Goal: Communication & Community: Answer question/provide support

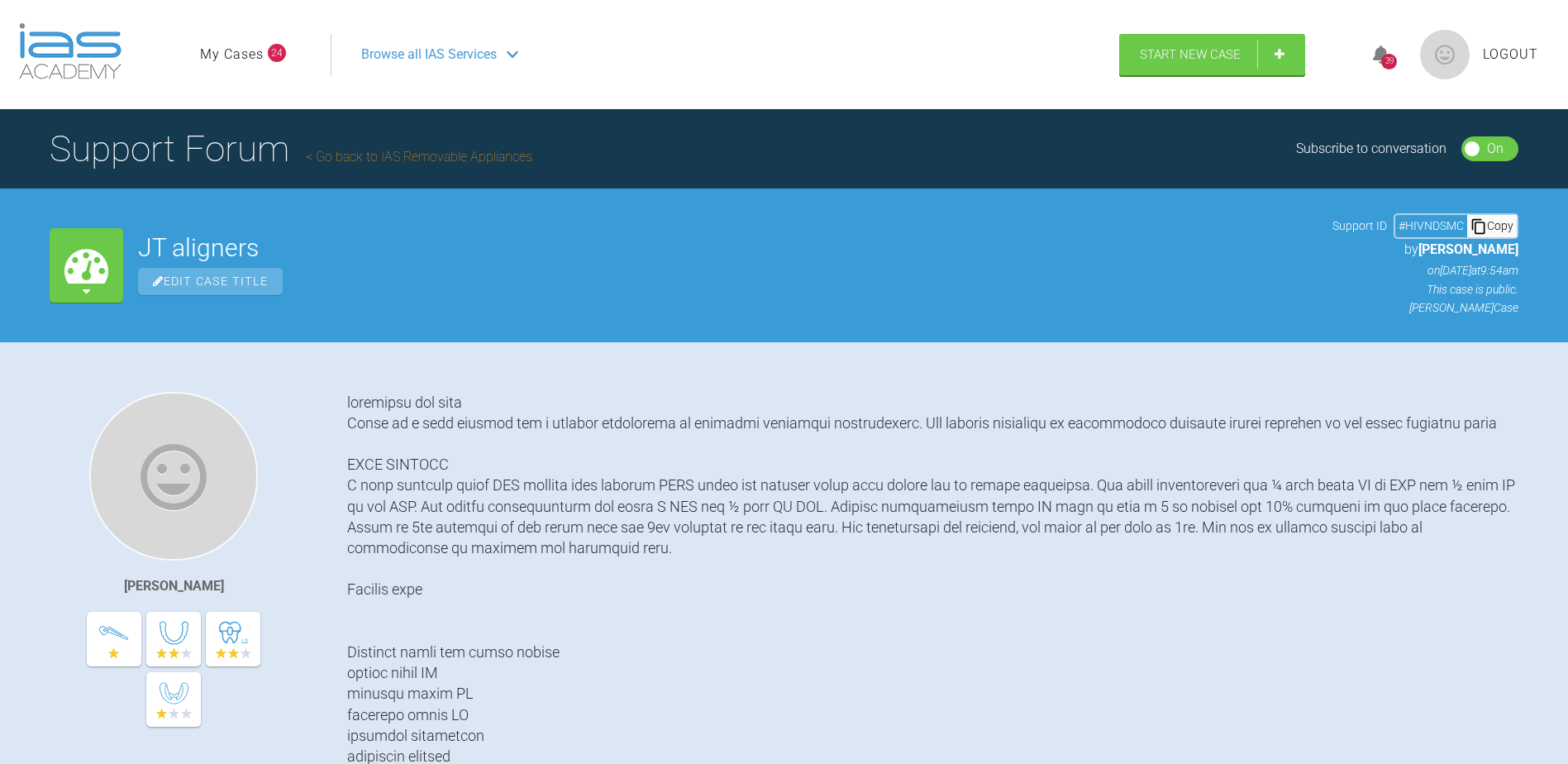
click at [1399, 54] on div "39" at bounding box center [1389, 55] width 62 height 39
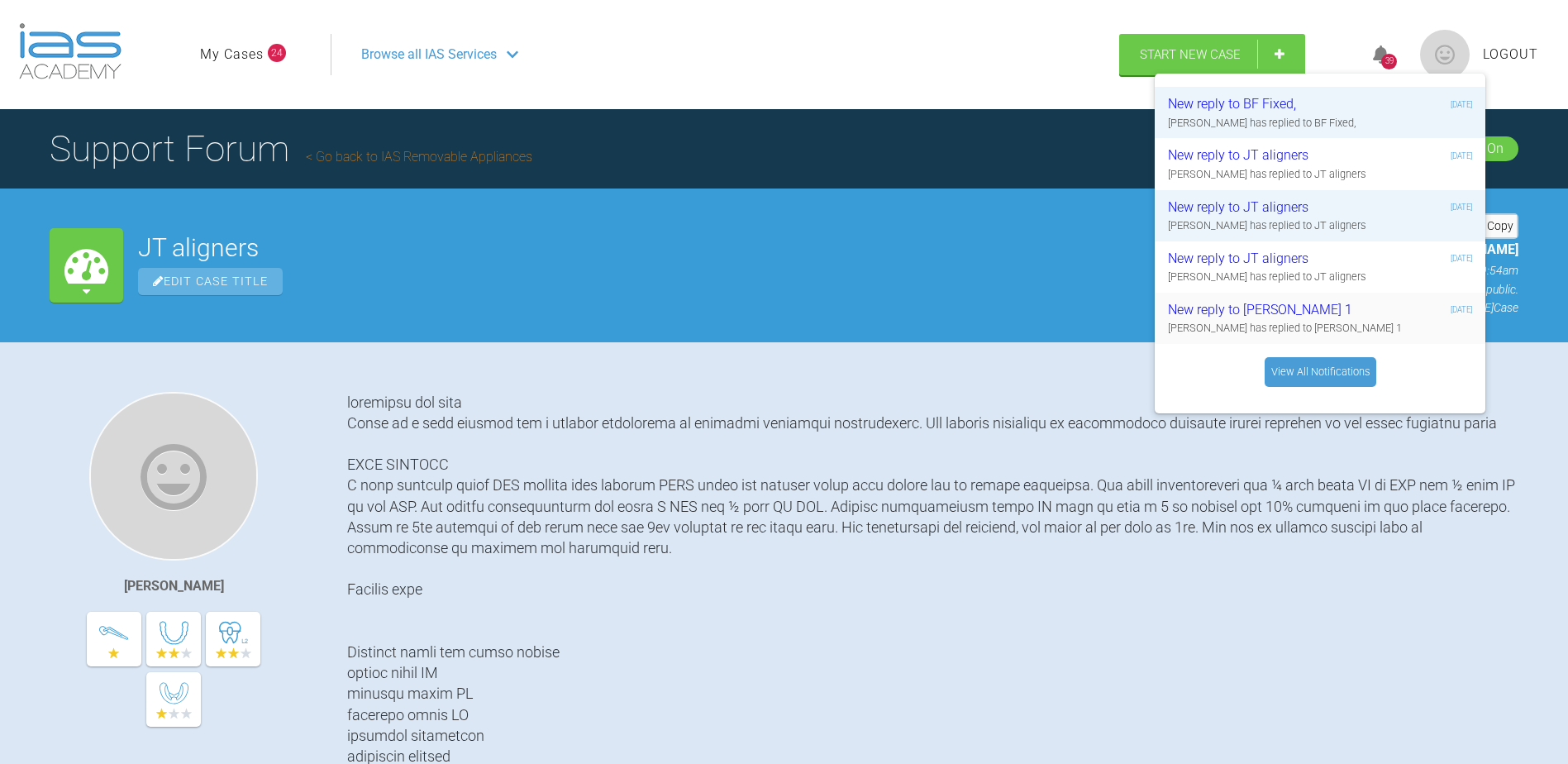
click at [1243, 304] on div "New reply to [PERSON_NAME] 1" at bounding box center [1266, 309] width 197 height 22
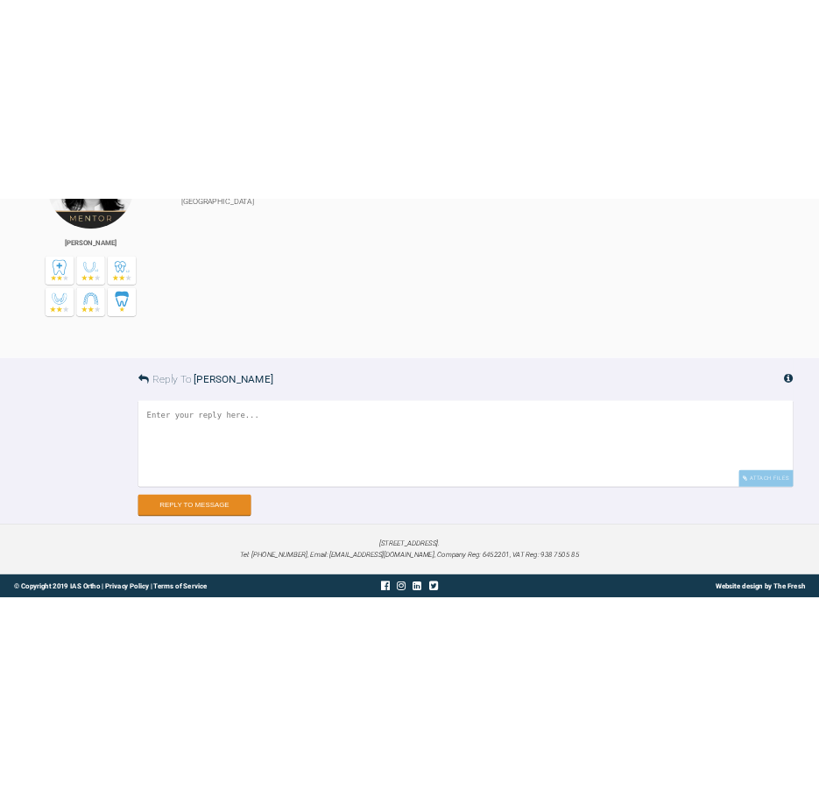
scroll to position [5062, 0]
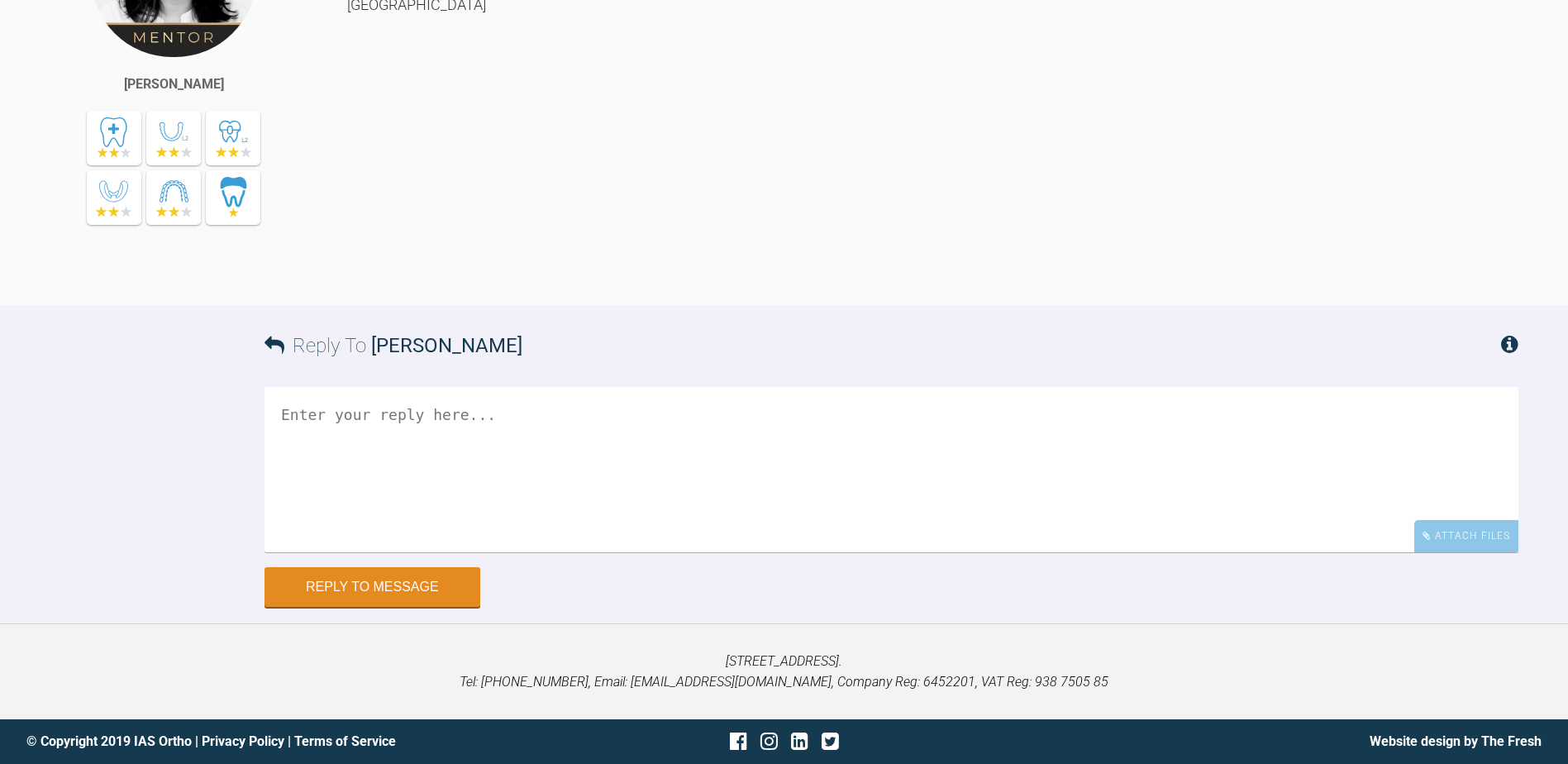
click at [559, 424] on textarea at bounding box center [891, 469] width 1254 height 165
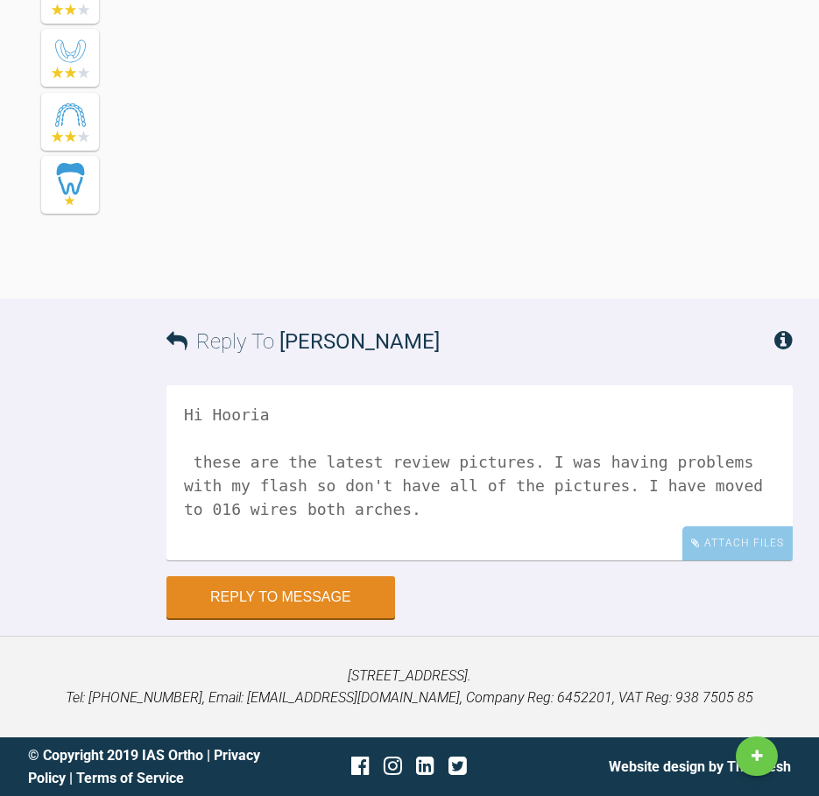
scroll to position [6261, 0]
type textarea "Hi Hooria these are the latest review pictures. I was having problems with my f…"
drag, startPoint x: 748, startPoint y: 549, endPoint x: 738, endPoint y: 547, distance: 10.8
click at [747, 549] on div "Attach Files" at bounding box center [738, 544] width 110 height 34
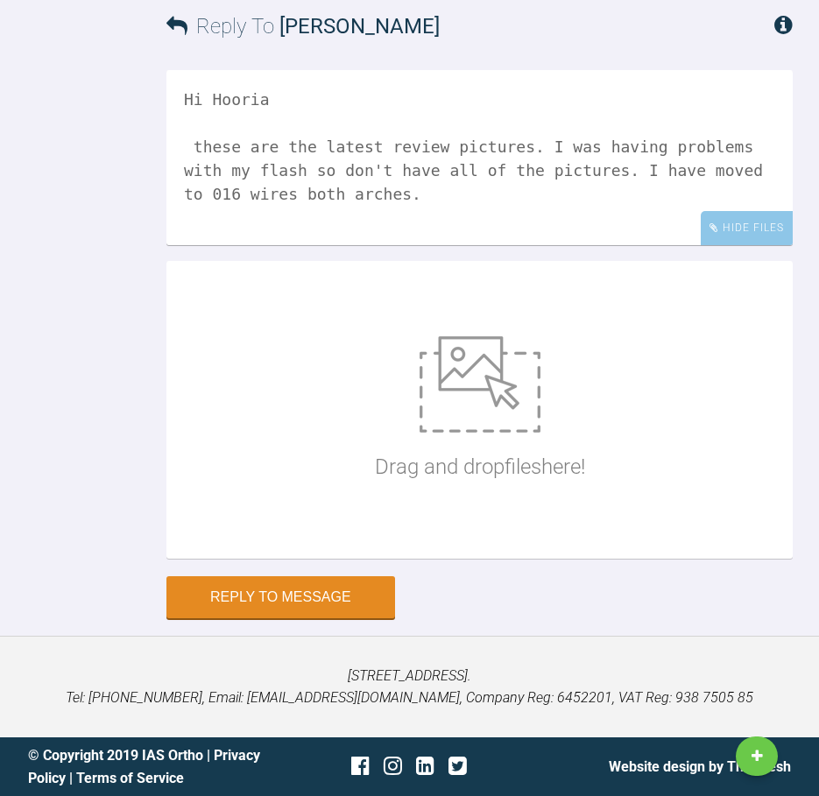
click at [575, 69] on div "Reply To [PERSON_NAME]" at bounding box center [479, 26] width 626 height 86
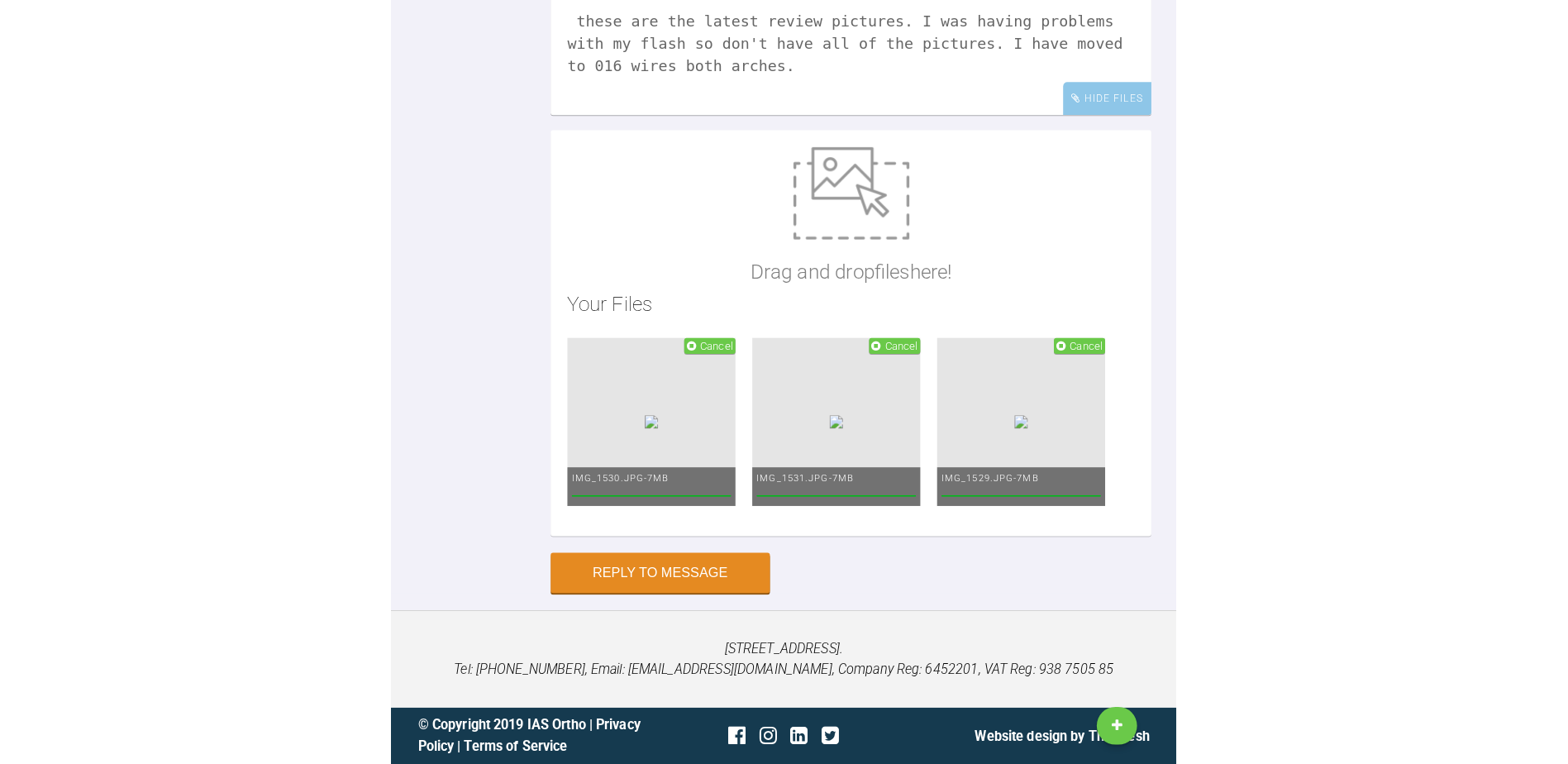
scroll to position [5190, 0]
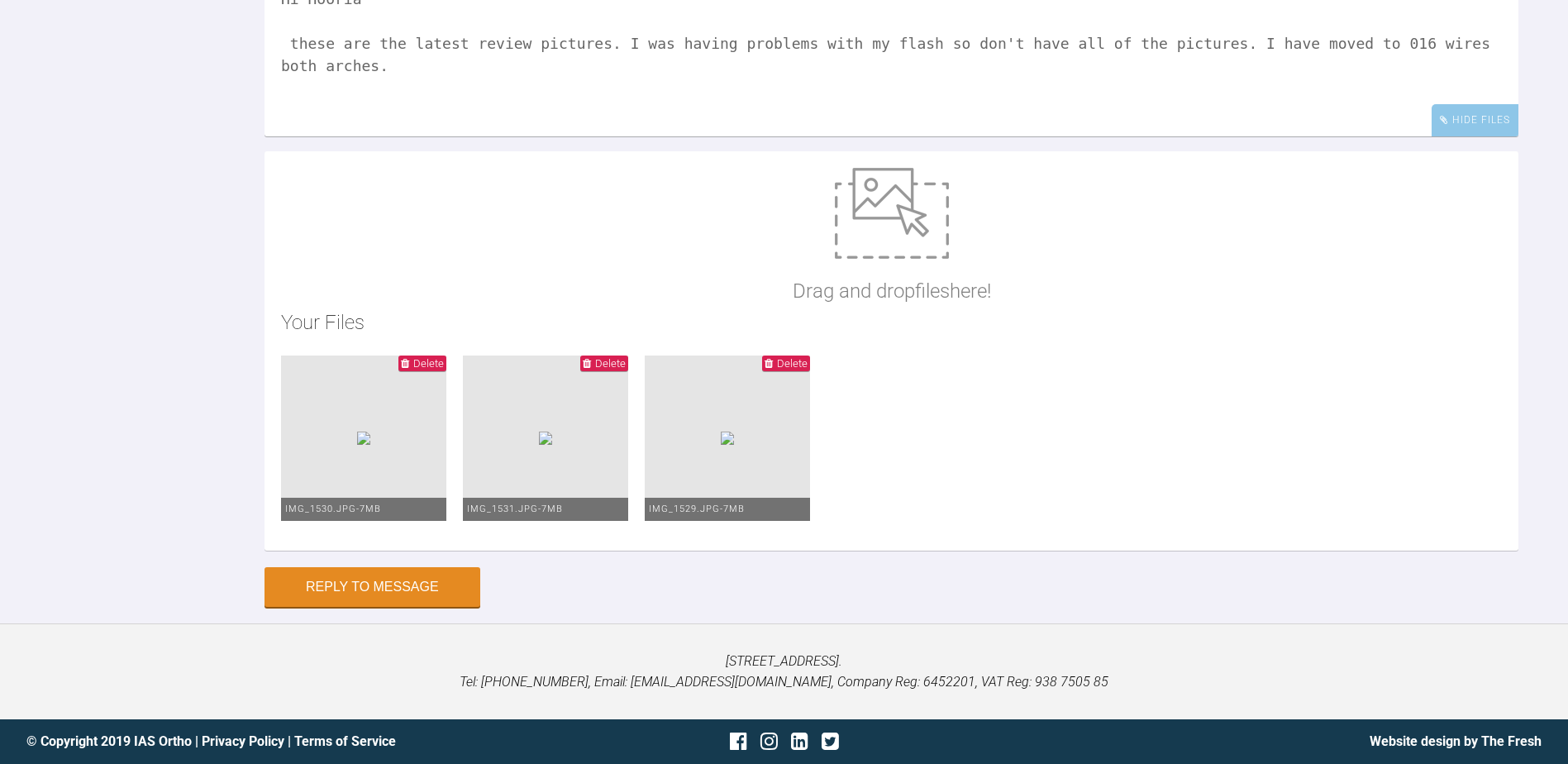
click at [371, 444] on img at bounding box center [363, 438] width 13 height 13
click at [1486, 45] on textarea "Hi Hooria these are the latest review pictures. I was having problems with my f…" at bounding box center [891, 53] width 1254 height 165
click at [1500, 45] on textarea "Hi Hooria these are the latest review pictures. I was having problems with my f…" at bounding box center [891, 53] width 1254 height 165
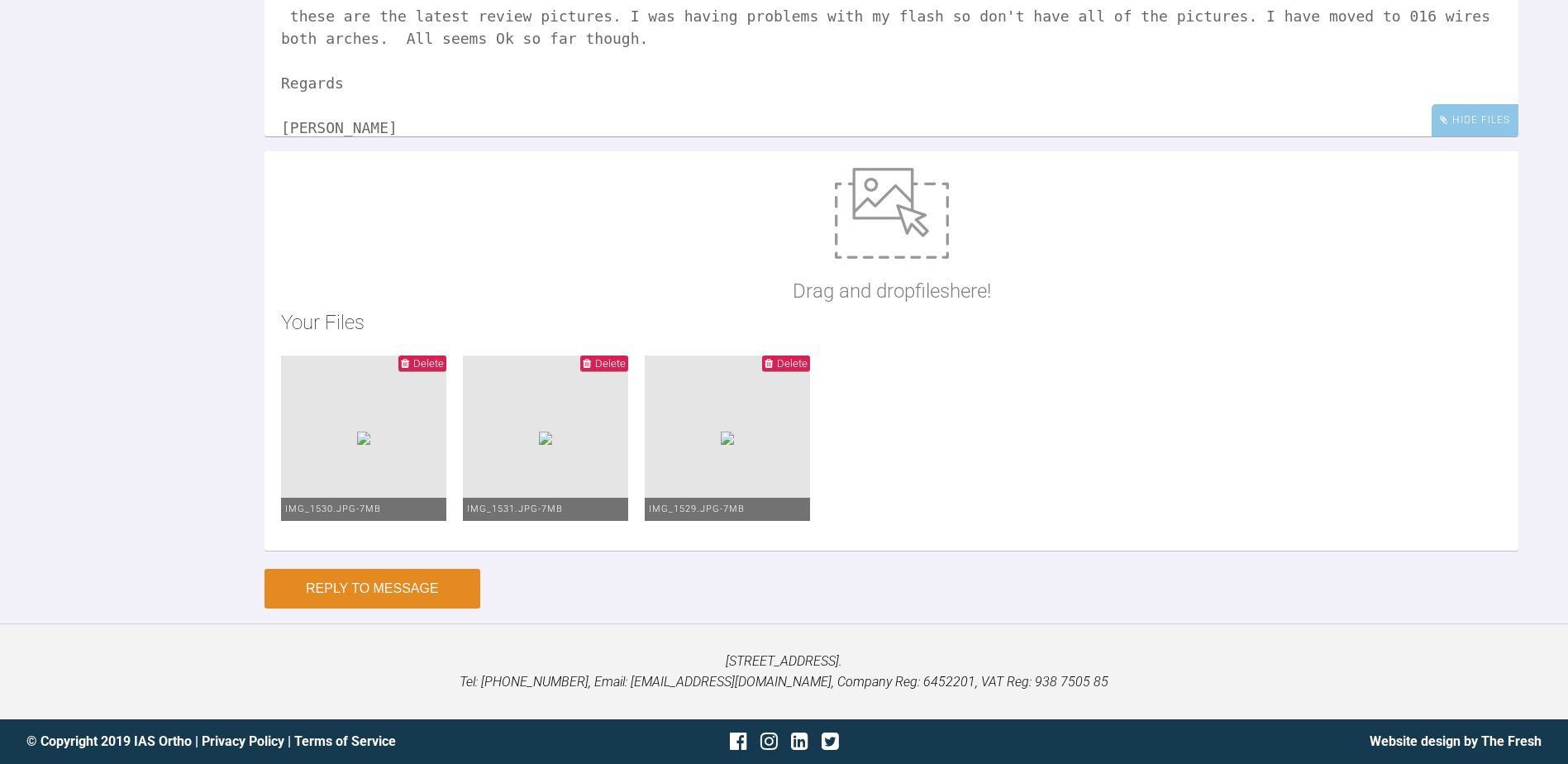
type textarea "Hi Hooria these are the latest review pictures. I was having problems with my f…"
click at [401, 600] on button "Reply to Message" at bounding box center [372, 589] width 216 height 40
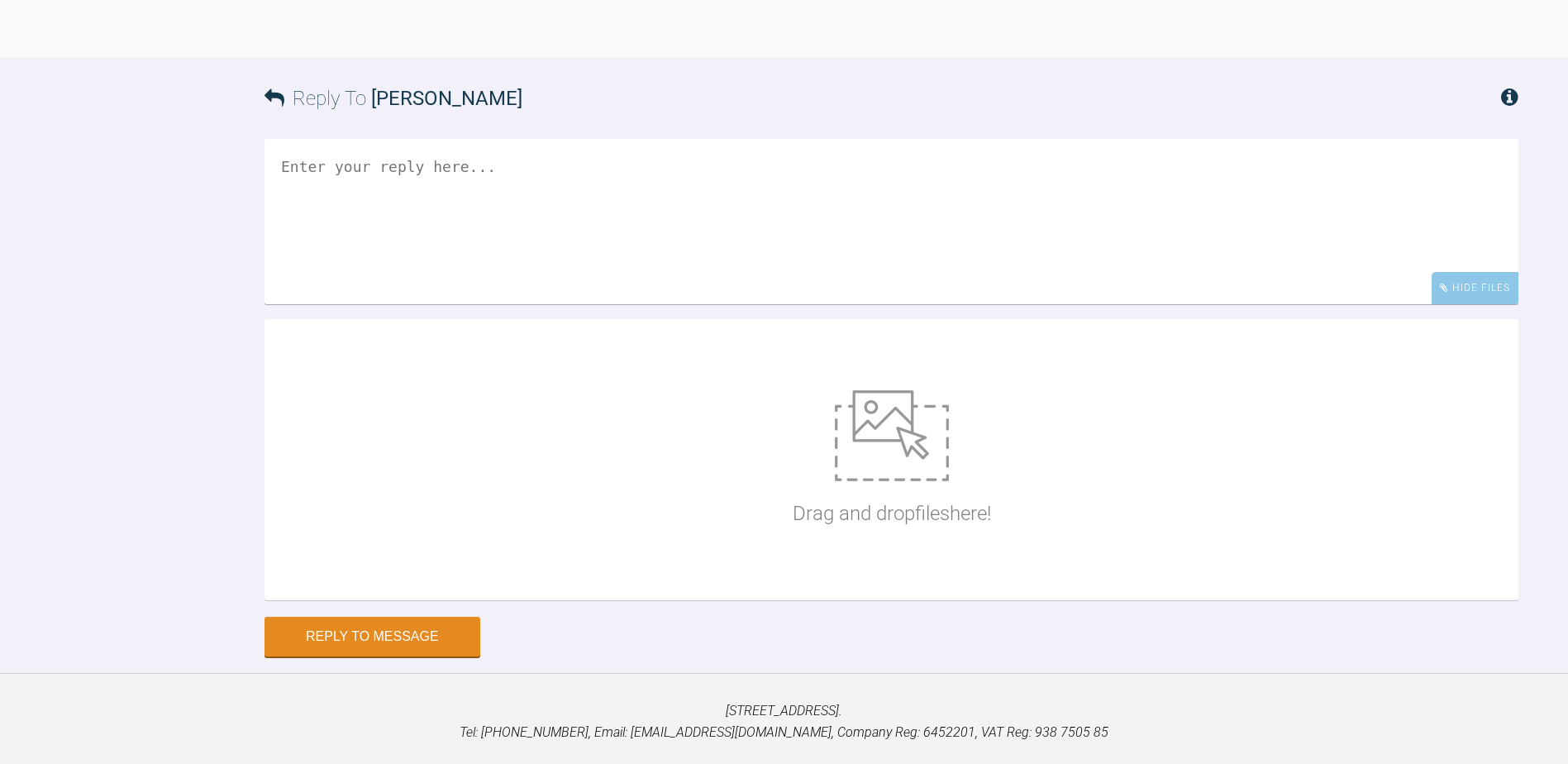
scroll to position [5421, 0]
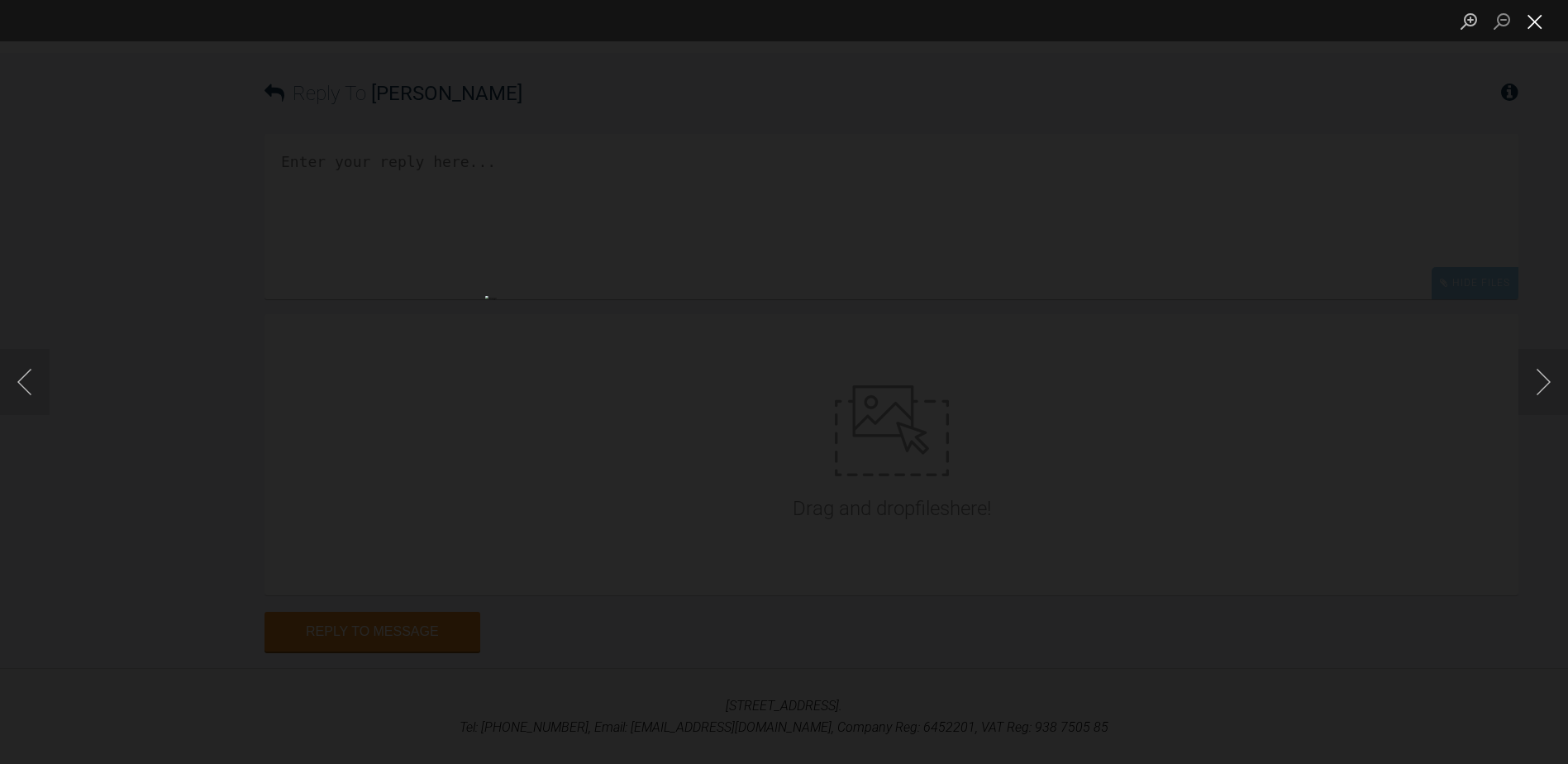
click at [1537, 25] on button "Close lightbox" at bounding box center [1534, 21] width 33 height 29
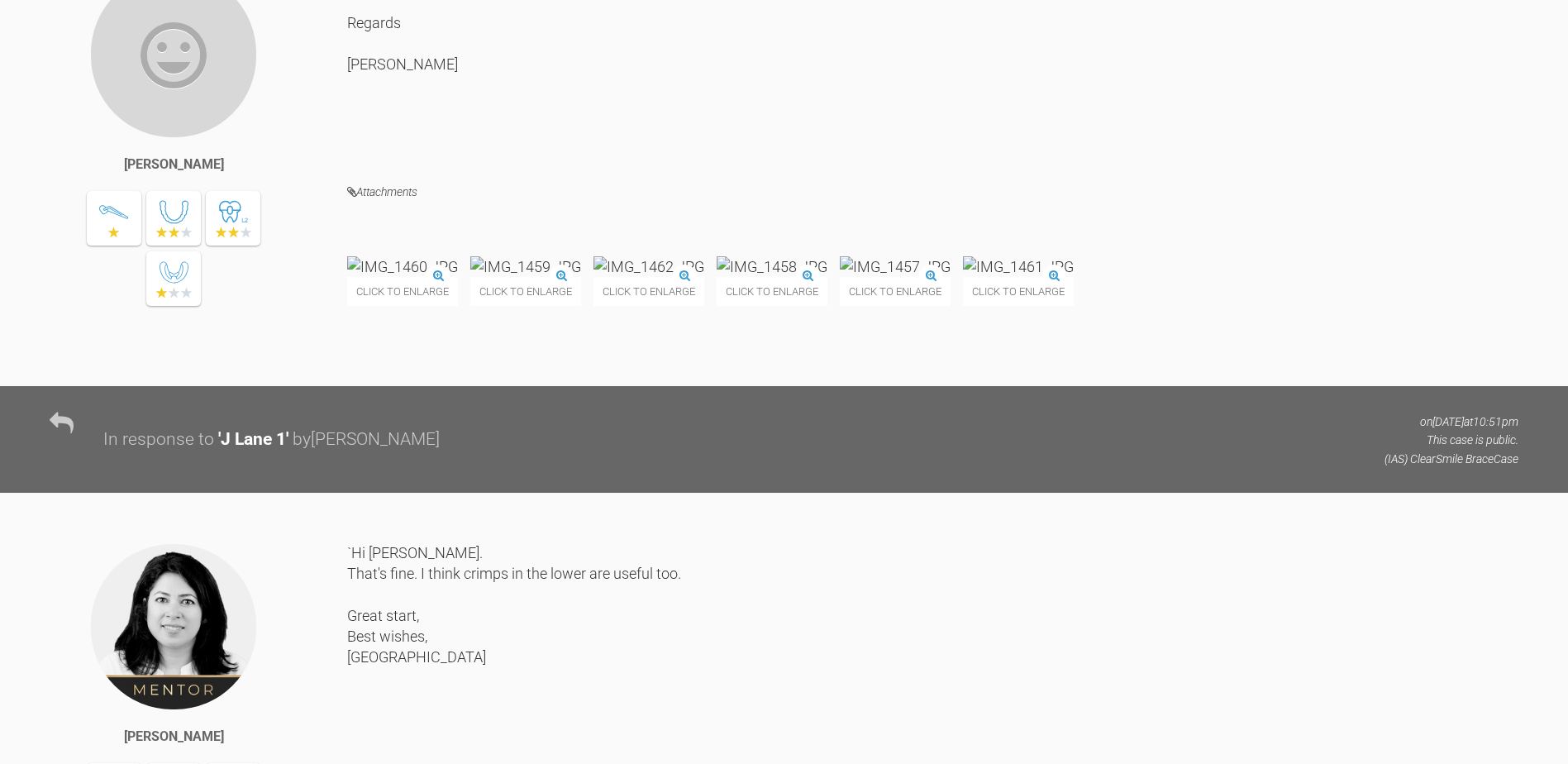
scroll to position [3933, 0]
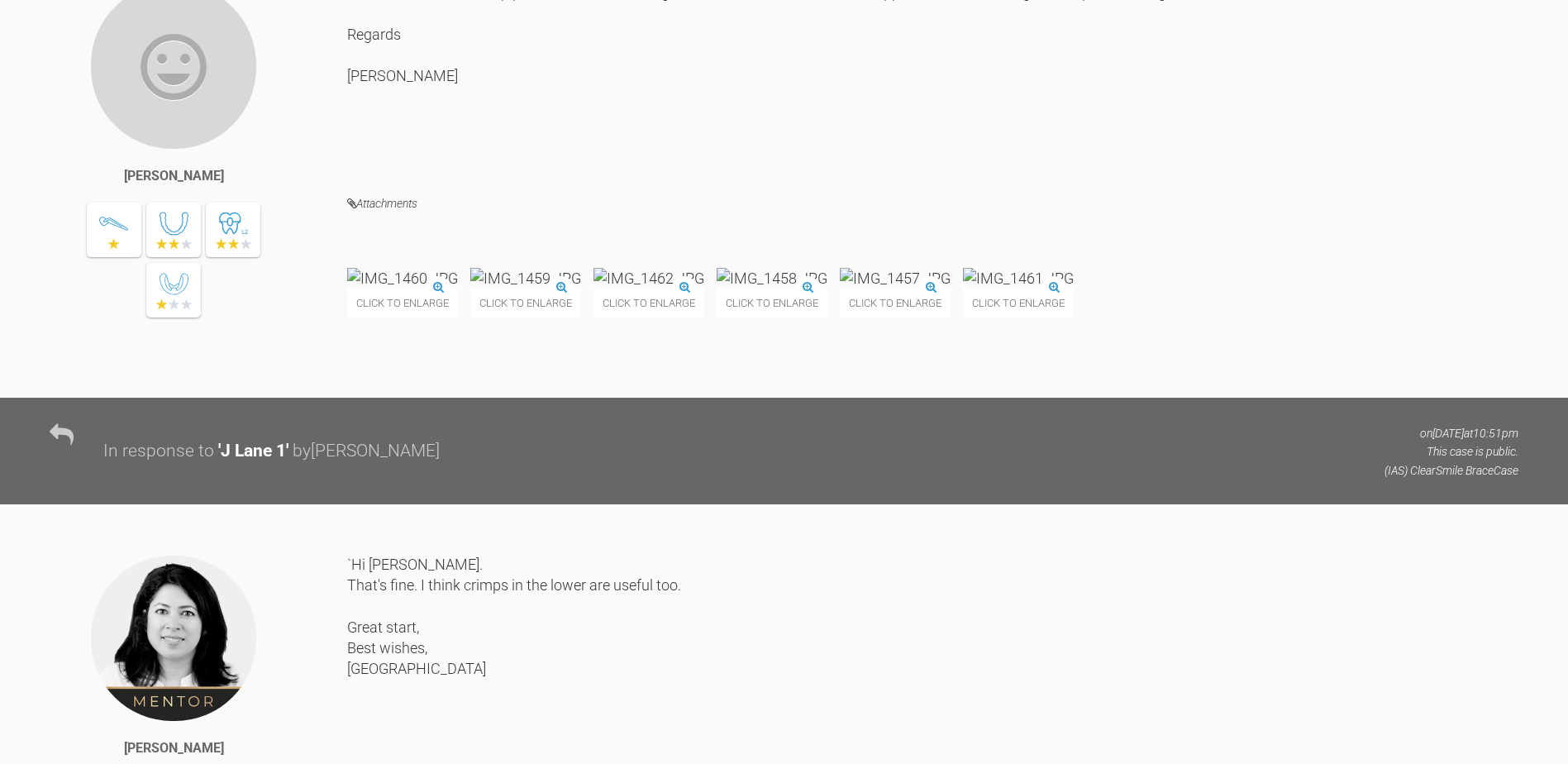
click at [704, 289] on img at bounding box center [648, 278] width 110 height 21
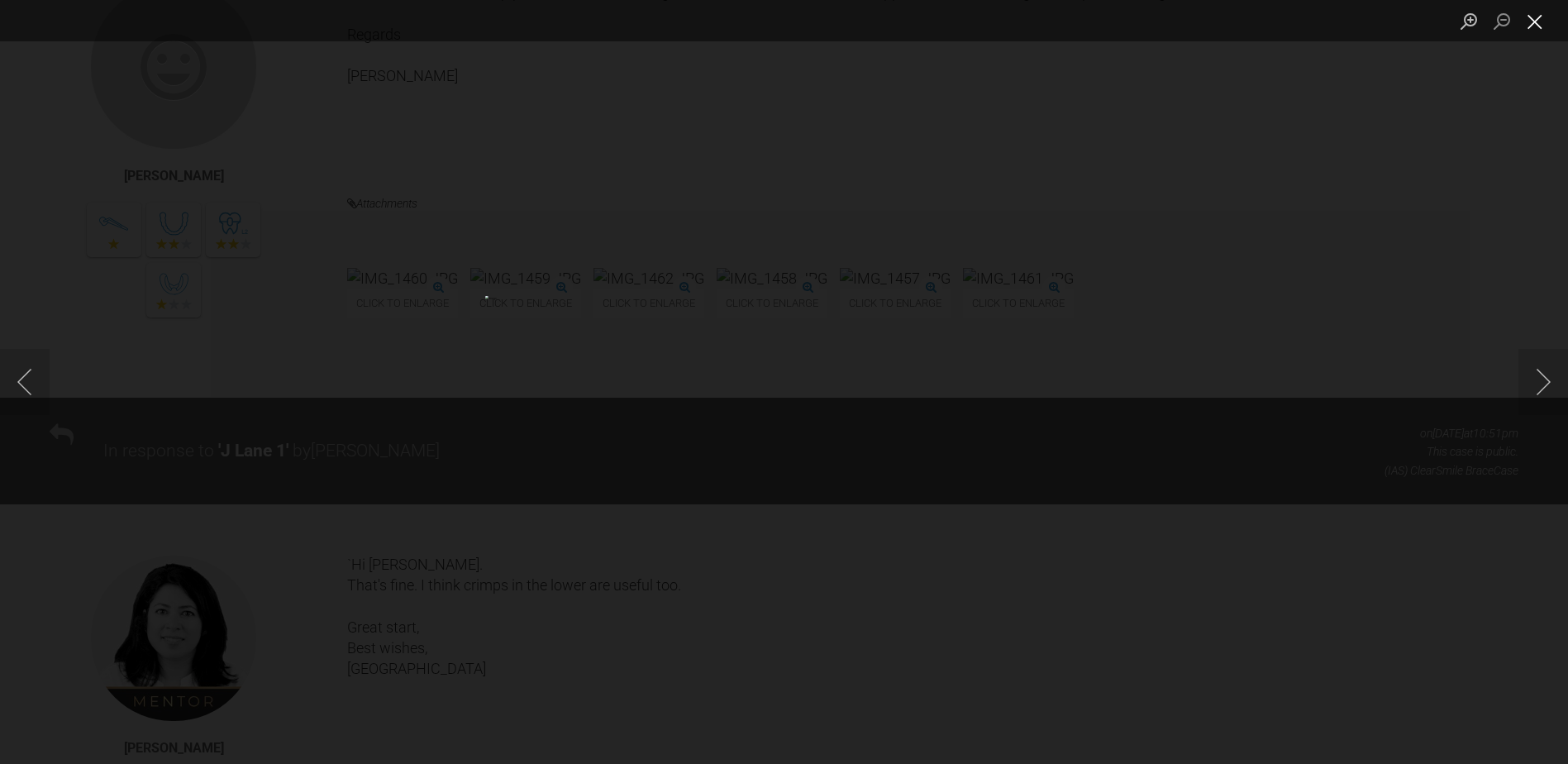
click at [1533, 20] on button "Close lightbox" at bounding box center [1534, 21] width 33 height 29
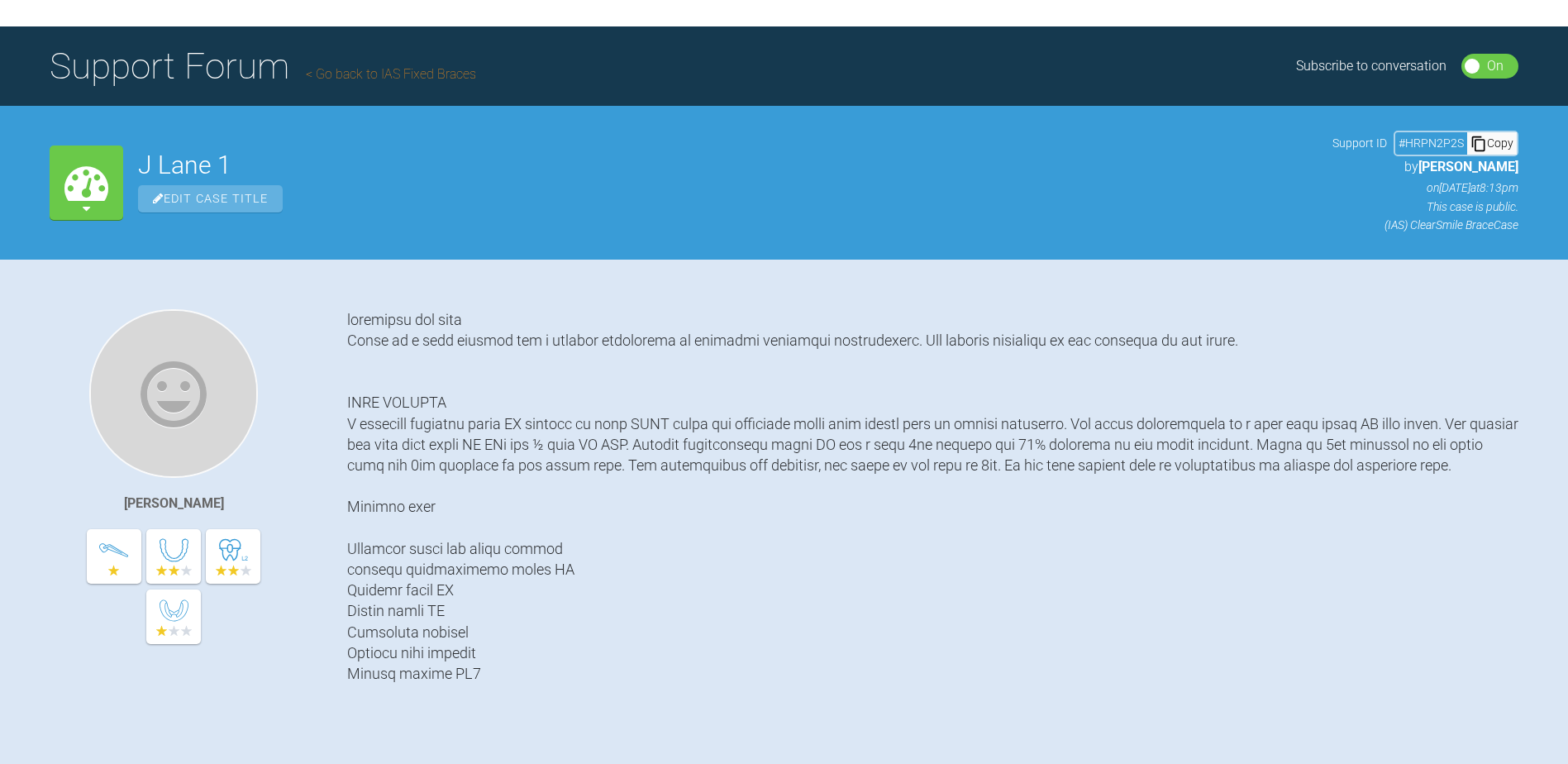
scroll to position [0, 0]
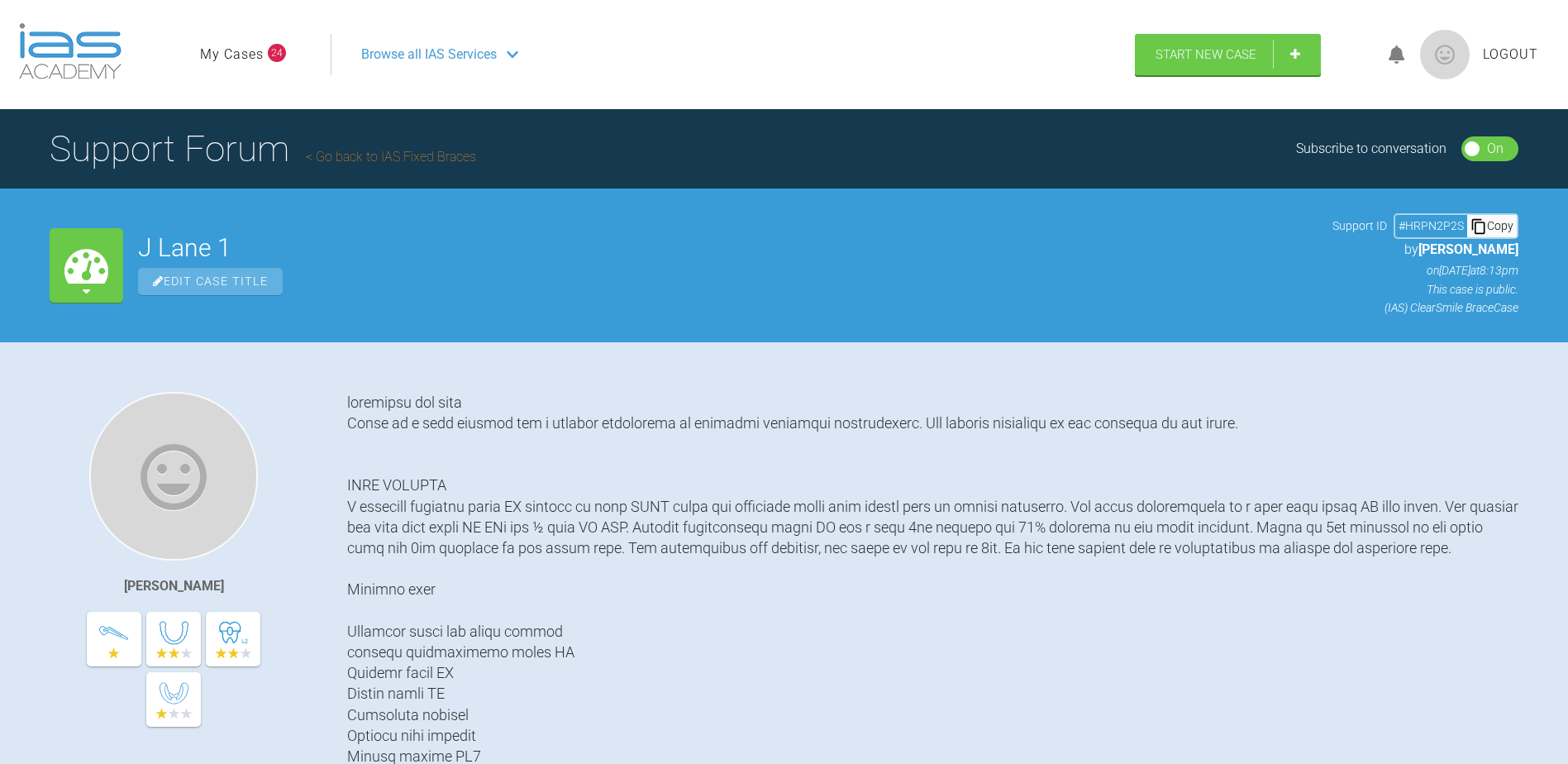
click at [1401, 51] on icon at bounding box center [1397, 55] width 17 height 19
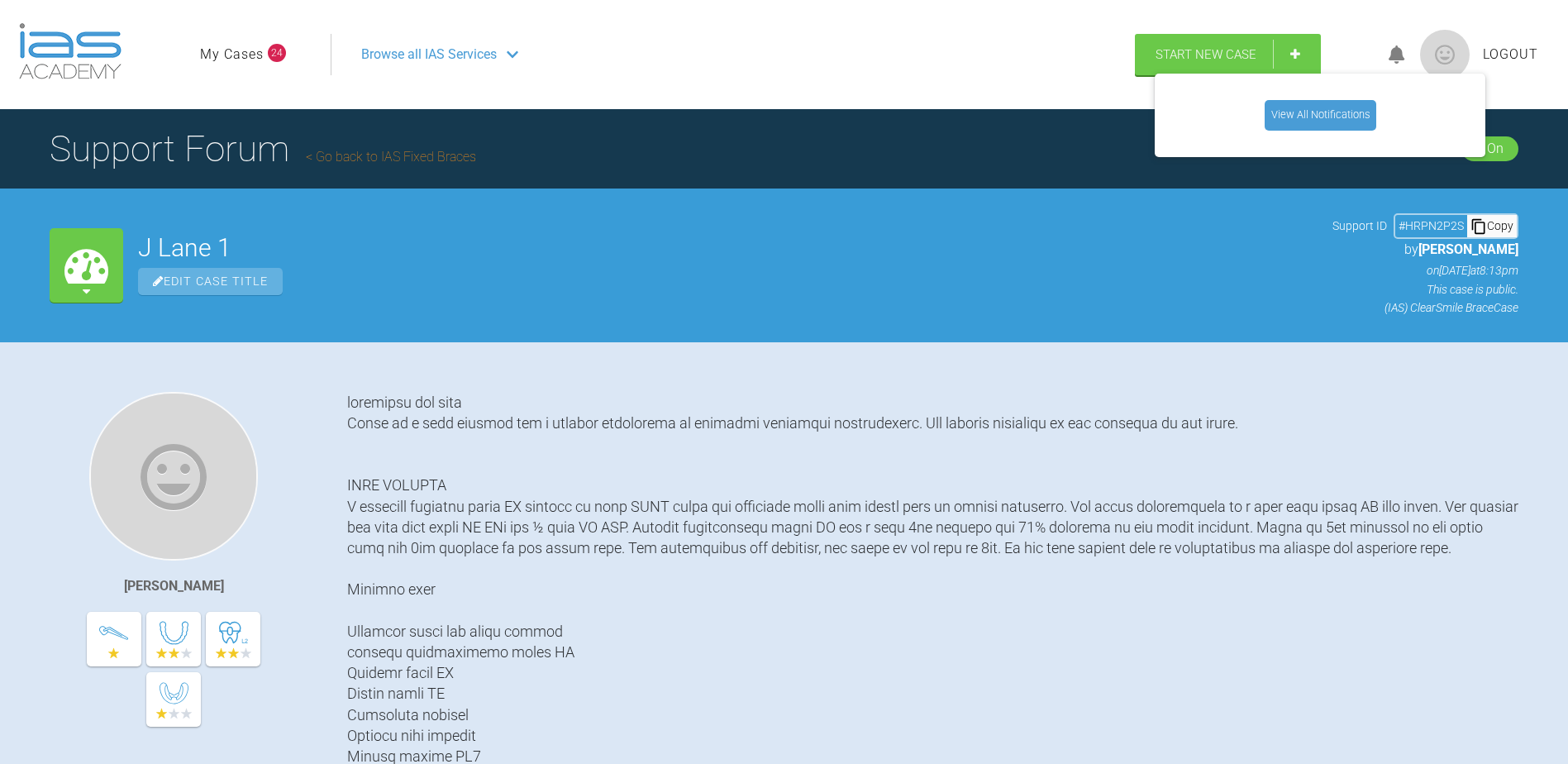
click at [1326, 117] on link "View All Notifications" at bounding box center [1320, 115] width 111 height 30
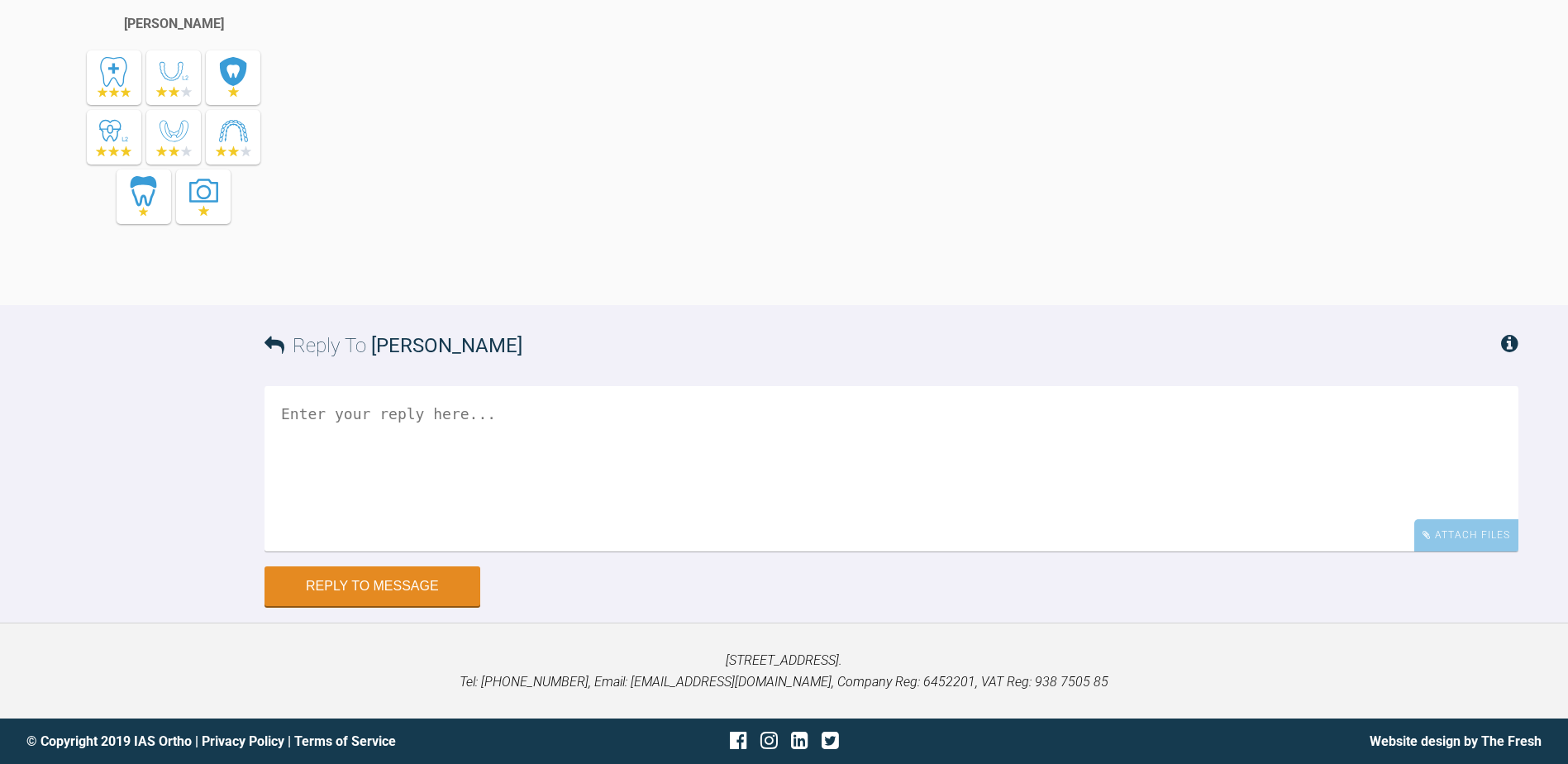
scroll to position [6137, 0]
click at [636, 411] on textarea at bounding box center [891, 468] width 1254 height 165
click at [556, 459] on textarea "Hi Pinks These are the lattestreview picttures" at bounding box center [891, 468] width 1254 height 165
drag, startPoint x: 460, startPoint y: 457, endPoint x: 472, endPoint y: 457, distance: 12.0
click at [464, 457] on textarea "Hi Pinks These are the lattestreview pictures" at bounding box center [891, 468] width 1254 height 165
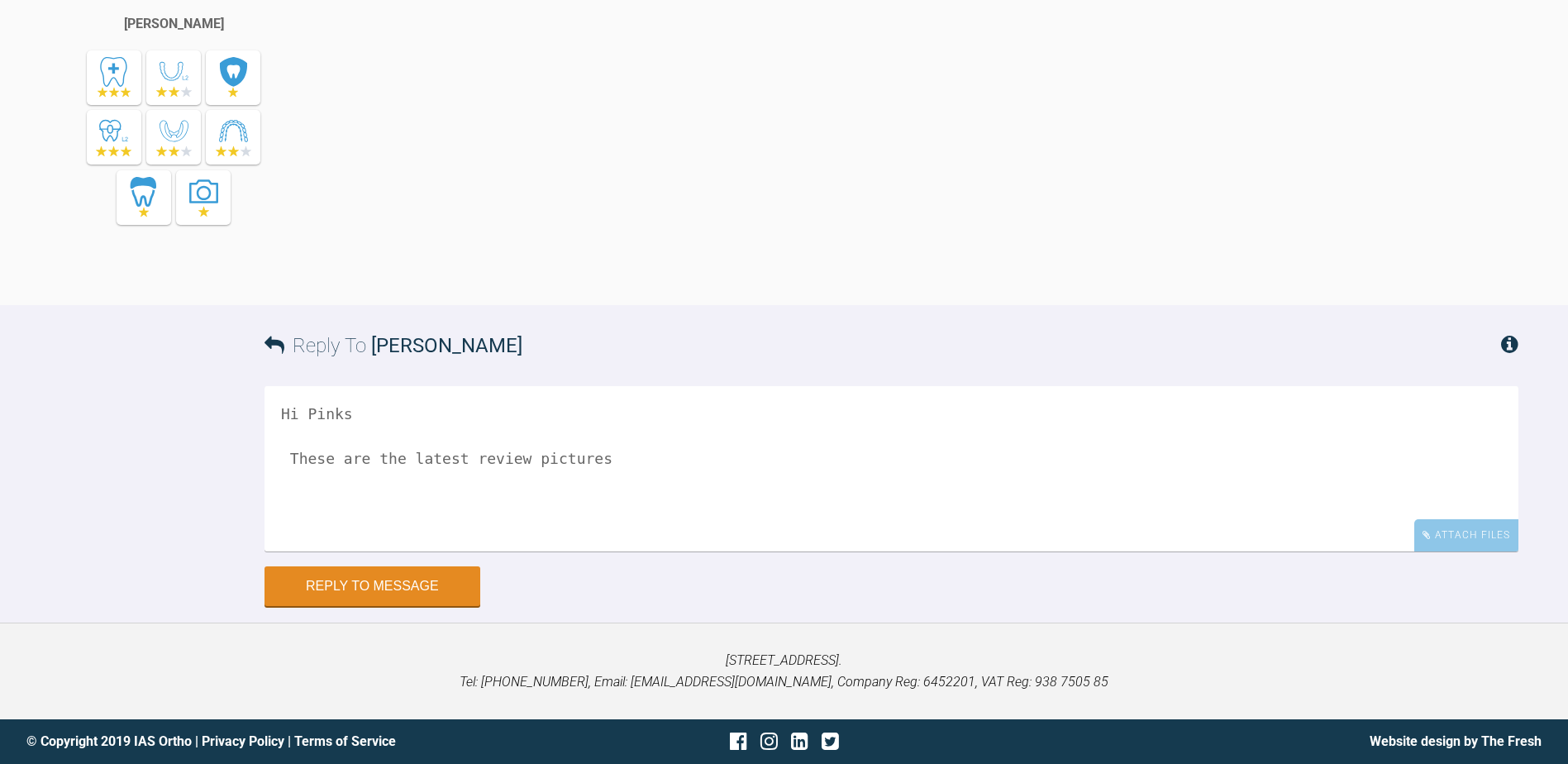
click at [594, 456] on textarea "Hi Pinks These are the latest review pictures" at bounding box center [891, 468] width 1254 height 165
click at [604, 459] on textarea "Hi Pinks These are the latest review pictures" at bounding box center [891, 468] width 1254 height 165
click at [1158, 460] on textarea "Hi Pinks These are the latest review pictures. I have moved up to 20 20 wires b…" at bounding box center [891, 468] width 1254 height 165
click at [1241, 462] on textarea "Hi Pinks These are the latest review pictures. I have moved up to 20 20 wires b…" at bounding box center [891, 468] width 1254 height 165
click at [1425, 464] on textarea "Hi Pinks These are the latest review pictures. I have moved up to 20 20 wires b…" at bounding box center [891, 468] width 1254 height 165
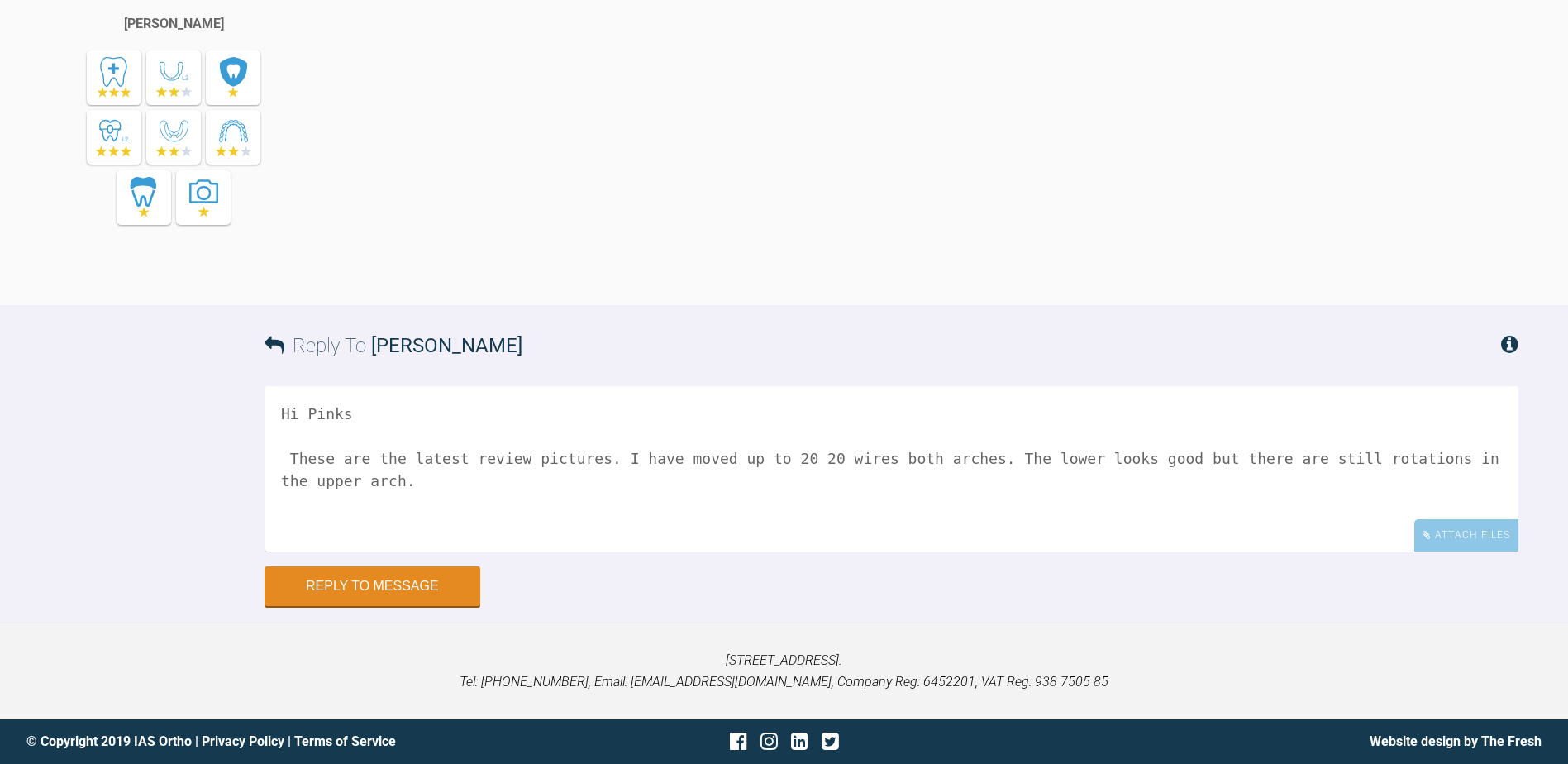
click at [342, 481] on textarea "Hi Pinks These are the latest review pictures. I have moved up to 20 20 wires b…" at bounding box center [891, 468] width 1254 height 165
click at [823, 478] on textarea "Hi Pinks These are the latest review pictures. I have moved up to 20 20 wires b…" at bounding box center [891, 468] width 1254 height 165
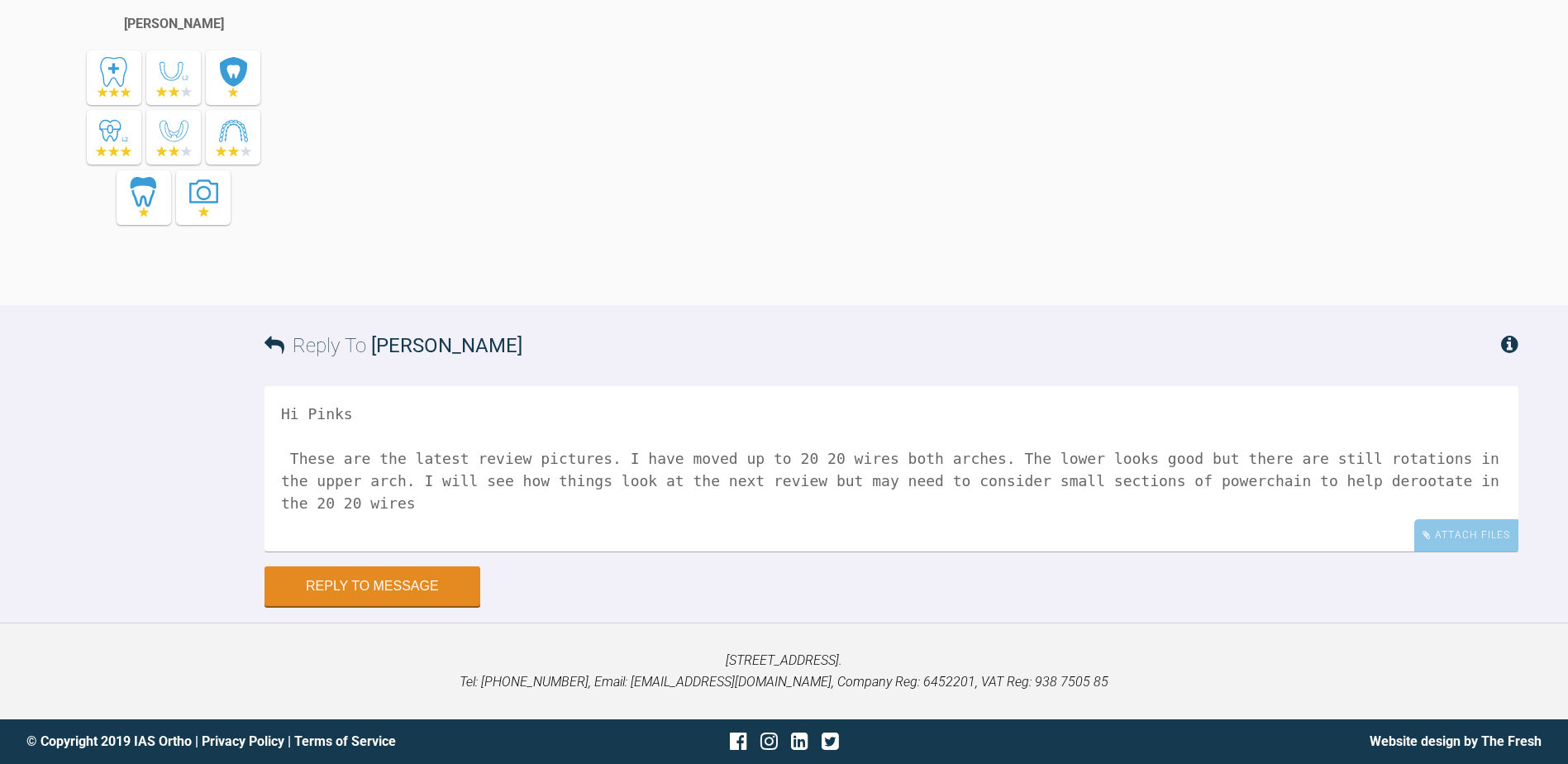
click at [1251, 484] on textarea "Hi Pinks These are the latest review pictures. I have moved up to 20 20 wires b…" at bounding box center [891, 468] width 1254 height 165
click at [1459, 478] on textarea "Hi Pinks These are the latest review pictures. I have moved up to 20 20 wires b…" at bounding box center [891, 468] width 1254 height 165
click at [1443, 481] on textarea "Hi Pinks These are the latest review pictures. I have moved up to 20 20 wires b…" at bounding box center [891, 468] width 1254 height 165
click at [1459, 474] on textarea "Hi Pinks These are the latest review pictures. I have moved up to 20 20 wires b…" at bounding box center [891, 468] width 1254 height 165
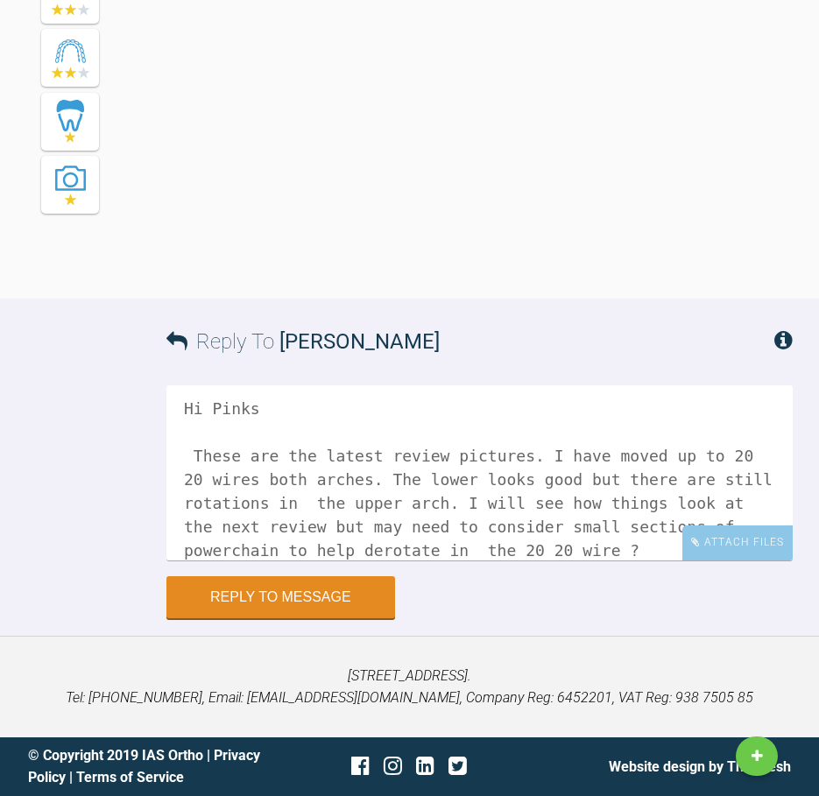
scroll to position [8258, 0]
type textarea "Hi Pinks These are the latest review pictures. I have moved up to 20 20 wires b…"
click at [745, 541] on div "Attach Files" at bounding box center [738, 543] width 110 height 34
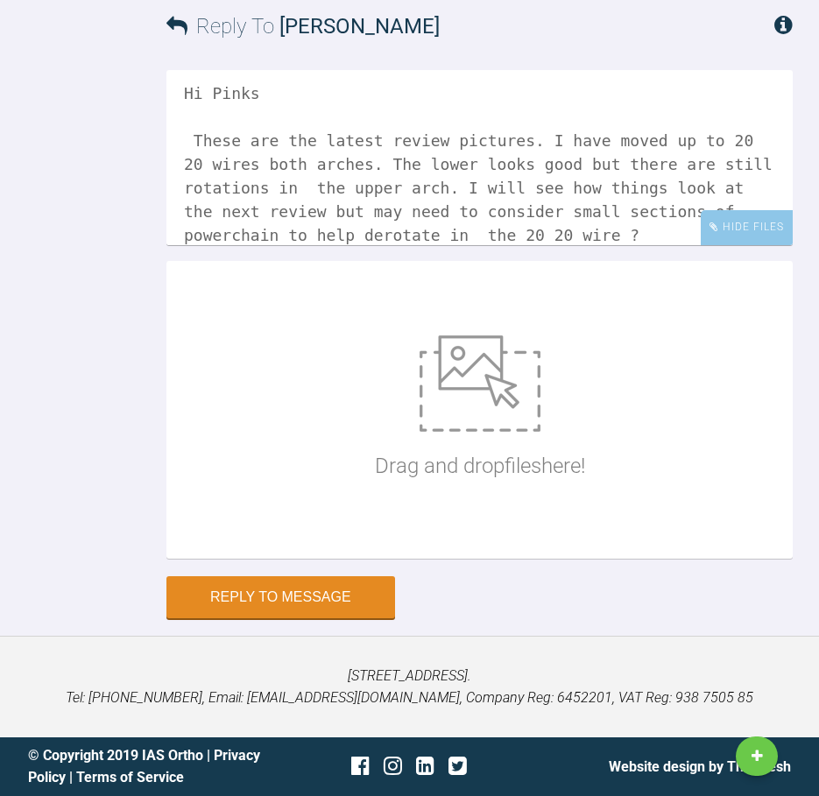
click at [513, 432] on img at bounding box center [480, 384] width 121 height 96
type input "C:\fakepath\IMG_1515.JPG"
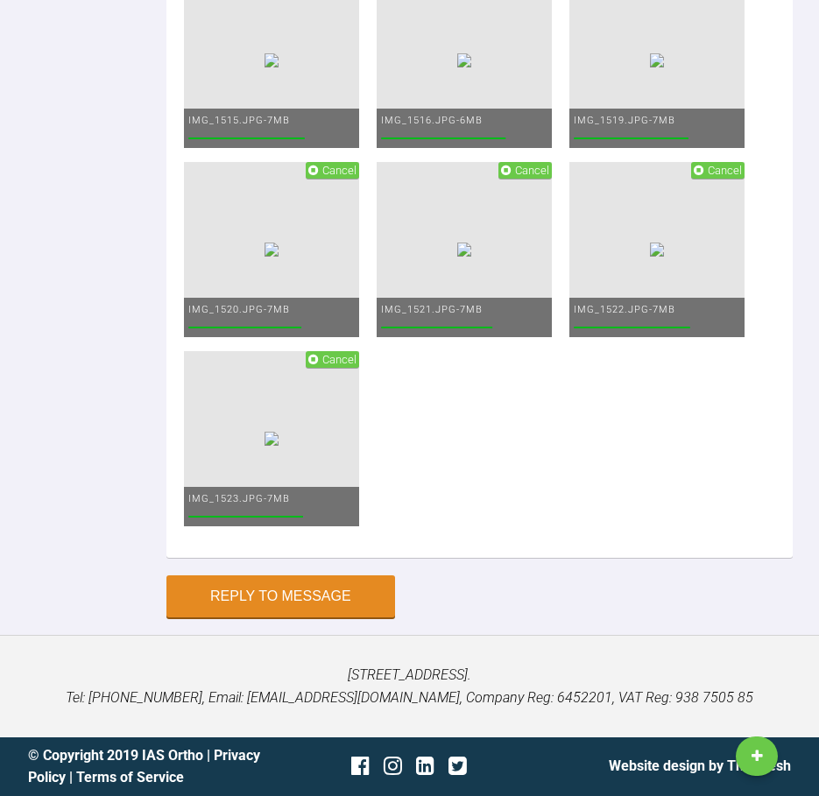
scroll to position [9191, 0]
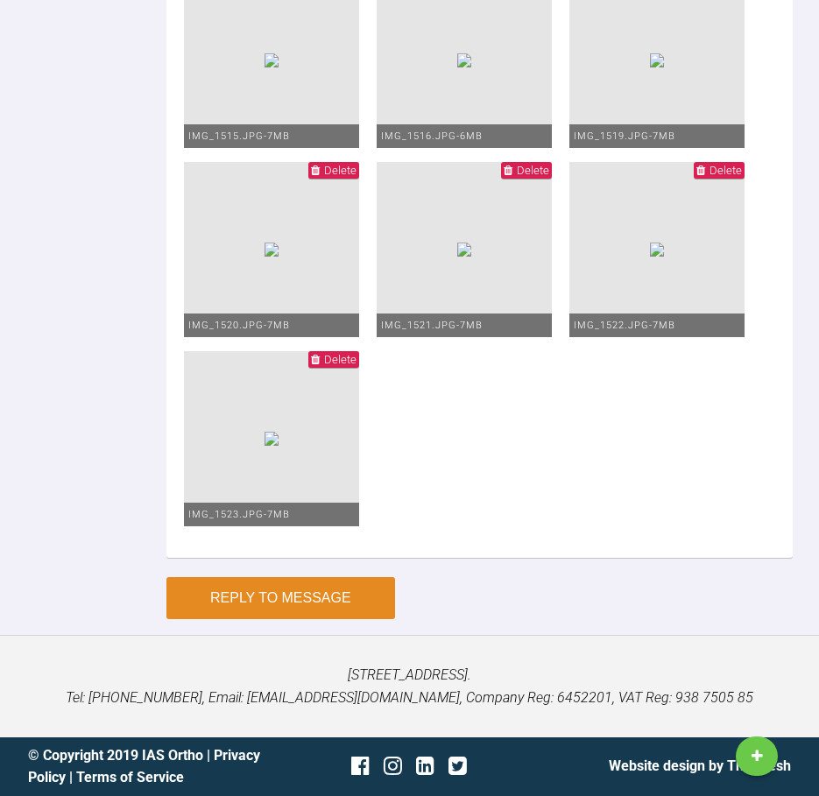
click at [333, 619] on button "Reply to Message" at bounding box center [280, 598] width 229 height 42
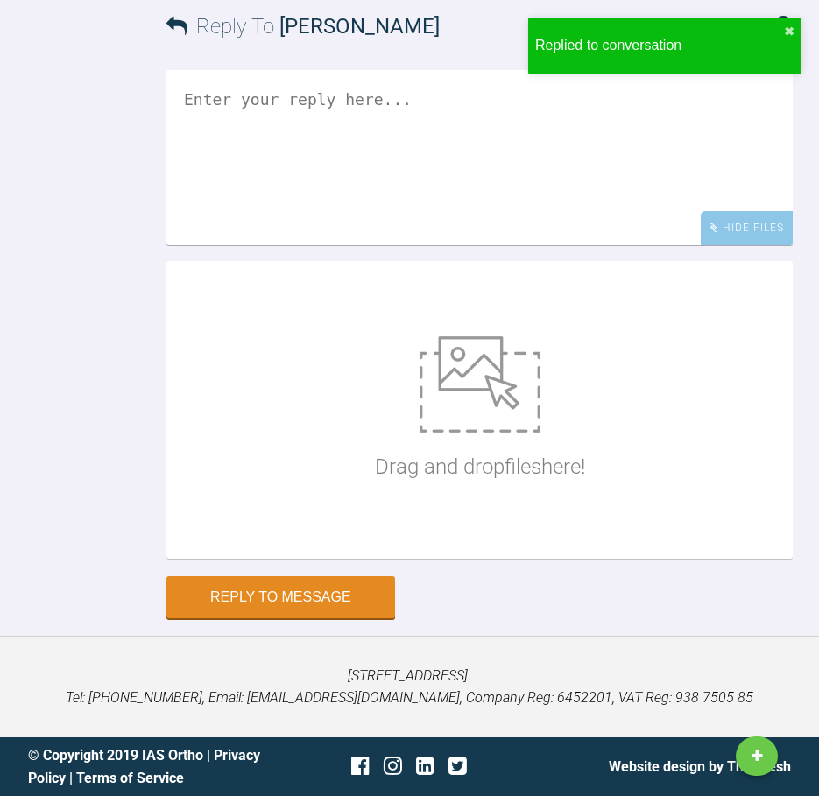
scroll to position [8848, 0]
